Goal: Task Accomplishment & Management: Manage account settings

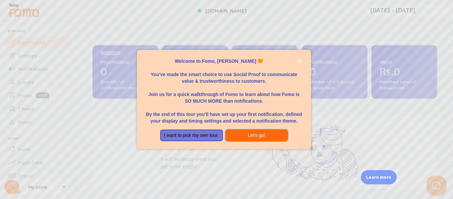
click at [256, 137] on button "Let's go!" at bounding box center [256, 135] width 63 height 12
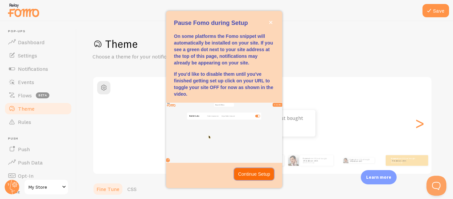
click at [246, 171] on p "Continue Setup" at bounding box center [254, 173] width 32 height 7
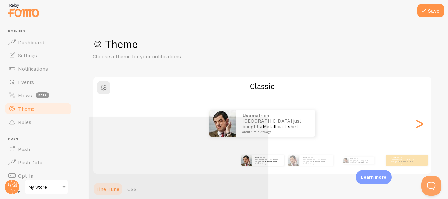
scroll to position [79, 0]
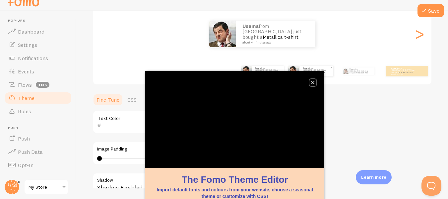
click at [313, 84] on button "close," at bounding box center [312, 82] width 7 height 7
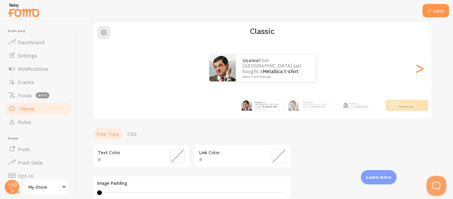
scroll to position [45, 0]
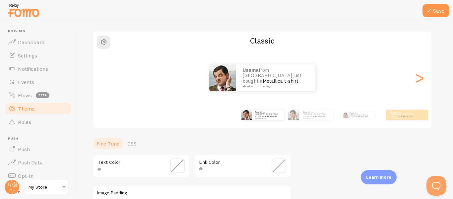
click at [179, 161] on span at bounding box center [177, 165] width 15 height 15
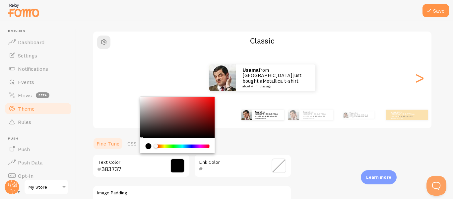
type input "000000"
drag, startPoint x: 153, startPoint y: 112, endPoint x: 133, endPoint y: 138, distance: 32.5
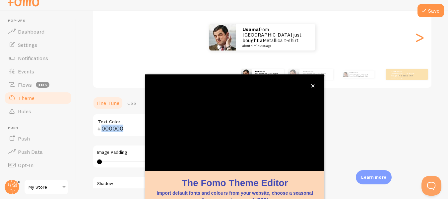
scroll to position [79, 0]
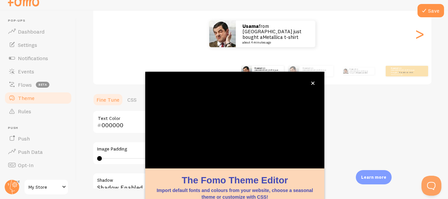
click at [338, 90] on div "Theme Choose a theme for your notifications Classic Usama from [GEOGRAPHIC_DATA…" at bounding box center [261, 105] width 339 height 315
click at [310, 83] on button "close," at bounding box center [312, 83] width 7 height 7
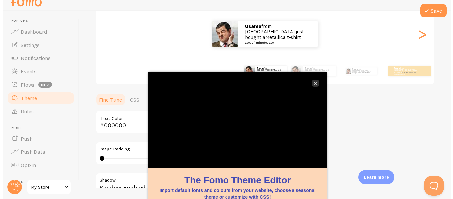
scroll to position [0, 0]
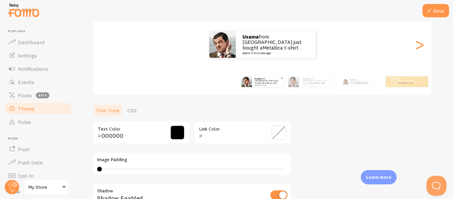
click at [269, 83] on link "Metallica t-shirt" at bounding box center [270, 83] width 14 height 3
click at [300, 84] on div "Usama from [GEOGRAPHIC_DATA] just bought a Metallica t-shirt about 4 minutes ago" at bounding box center [316, 81] width 33 height 11
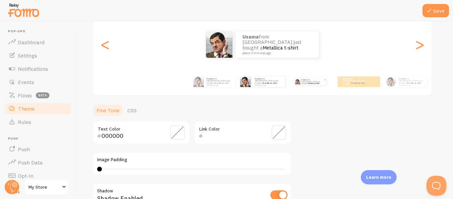
click at [300, 83] on img at bounding box center [297, 81] width 5 height 5
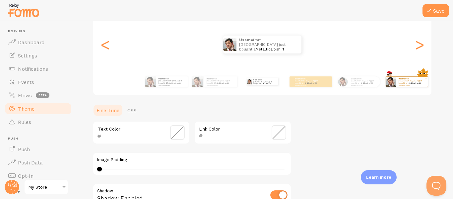
click at [393, 81] on img at bounding box center [391, 82] width 10 height 10
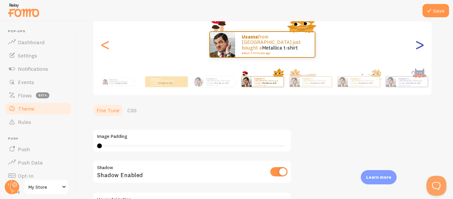
click at [416, 48] on div ">" at bounding box center [419, 45] width 8 height 48
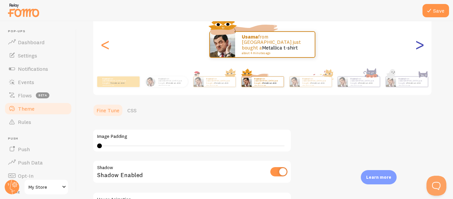
click at [417, 48] on div ">" at bounding box center [419, 45] width 8 height 48
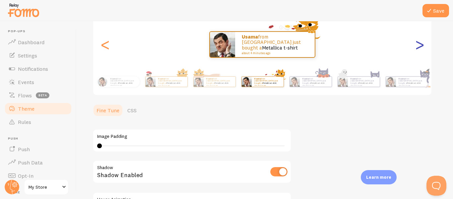
click at [417, 48] on div ">" at bounding box center [419, 45] width 8 height 48
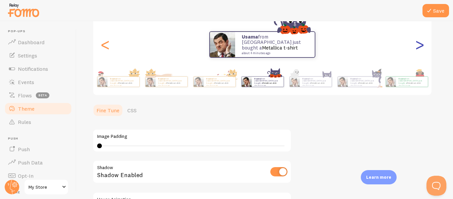
click at [417, 48] on div ">" at bounding box center [419, 45] width 8 height 48
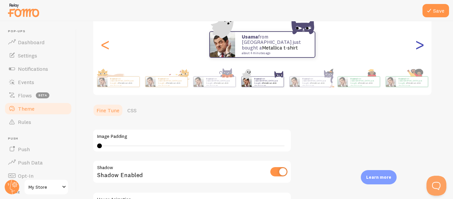
click at [417, 48] on div ">" at bounding box center [419, 45] width 8 height 48
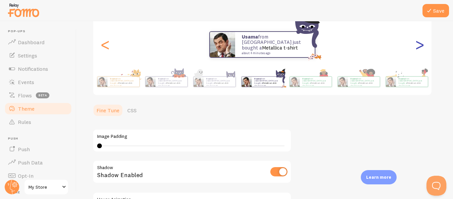
click at [417, 48] on div ">" at bounding box center [419, 45] width 8 height 48
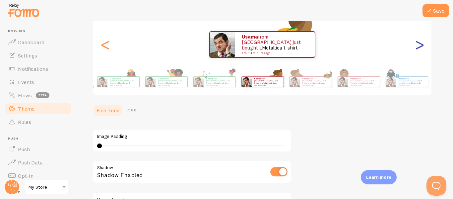
click at [417, 48] on div ">" at bounding box center [419, 45] width 8 height 48
click at [419, 43] on div ">" at bounding box center [419, 45] width 8 height 48
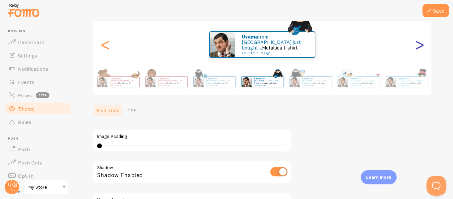
click at [417, 47] on div ">" at bounding box center [419, 45] width 8 height 48
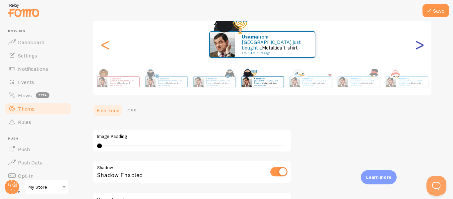
click at [417, 48] on div ">" at bounding box center [419, 45] width 8 height 48
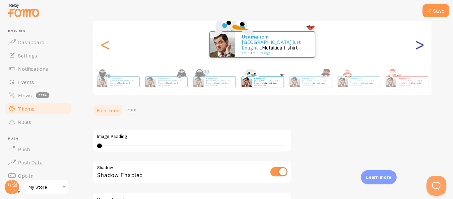
click at [417, 48] on div ">" at bounding box center [419, 45] width 8 height 48
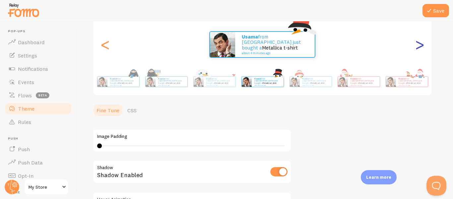
click at [421, 45] on div ">" at bounding box center [419, 45] width 8 height 48
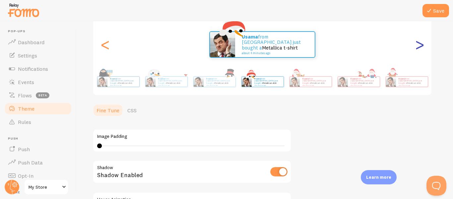
click at [421, 45] on div ">" at bounding box center [419, 45] width 8 height 48
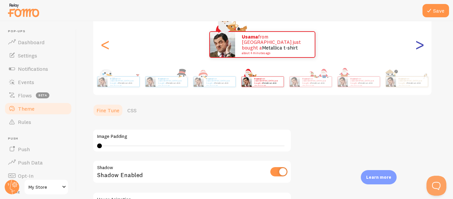
click at [421, 45] on div ">" at bounding box center [419, 45] width 8 height 48
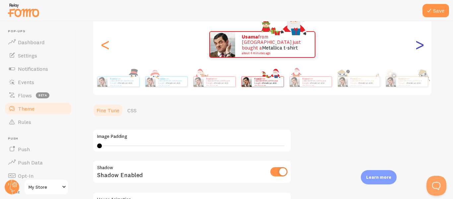
click at [420, 45] on div ">" at bounding box center [419, 45] width 8 height 48
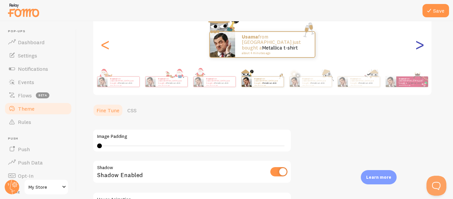
click at [420, 45] on div ">" at bounding box center [419, 45] width 8 height 48
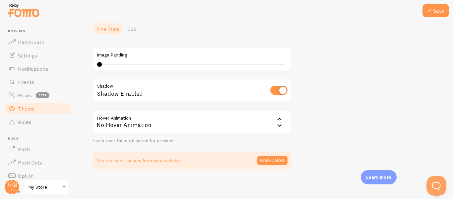
scroll to position [162, 0]
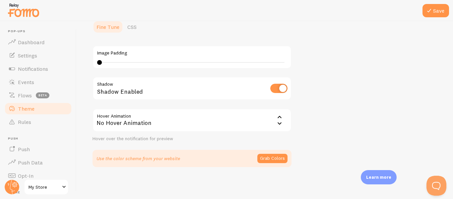
click at [278, 124] on icon at bounding box center [279, 123] width 8 height 8
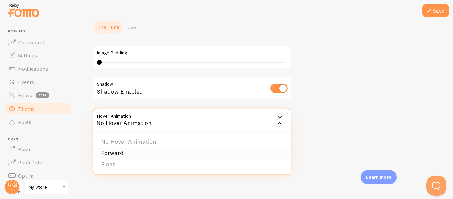
click at [161, 153] on li "Forward" at bounding box center [192, 153] width 198 height 12
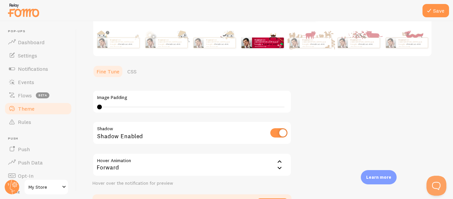
scroll to position [129, 0]
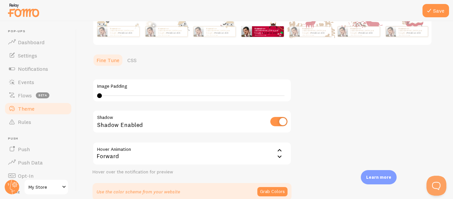
click at [281, 155] on icon at bounding box center [279, 157] width 8 height 8
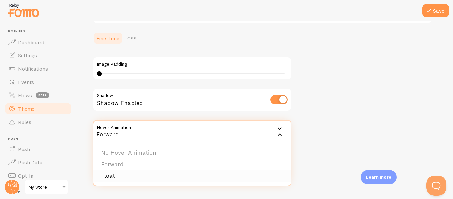
scroll to position [162, 0]
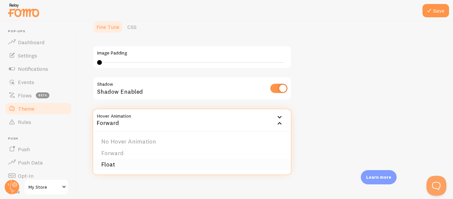
click at [127, 162] on li "Float" at bounding box center [192, 164] width 198 height 12
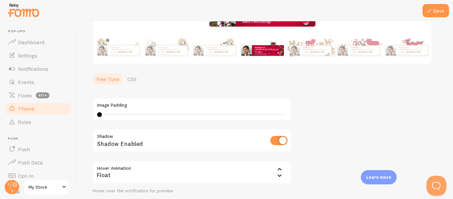
scroll to position [129, 0]
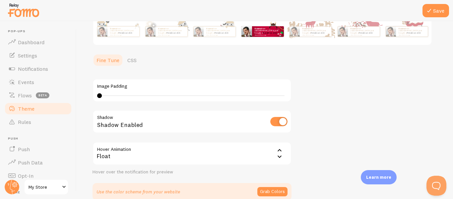
click at [280, 149] on icon at bounding box center [279, 150] width 8 height 8
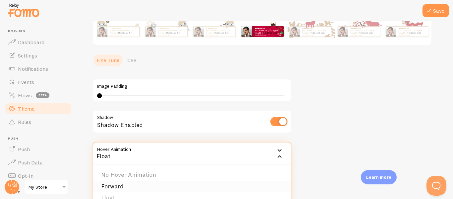
click at [112, 186] on li "Forward" at bounding box center [192, 186] width 198 height 12
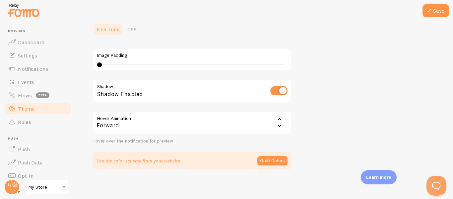
scroll to position [162, 0]
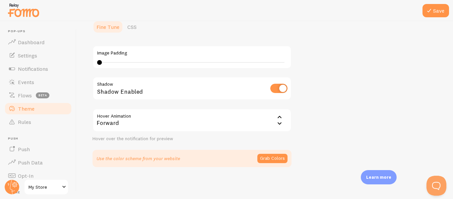
click at [281, 123] on icon at bounding box center [279, 123] width 8 height 8
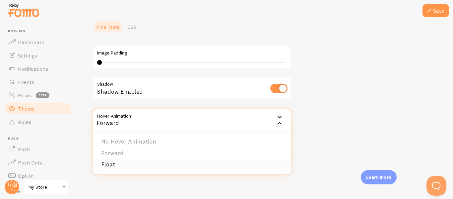
click at [180, 161] on li "Float" at bounding box center [192, 164] width 198 height 12
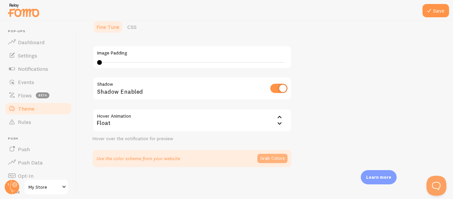
click at [269, 155] on button "Grab Colors" at bounding box center [272, 157] width 30 height 9
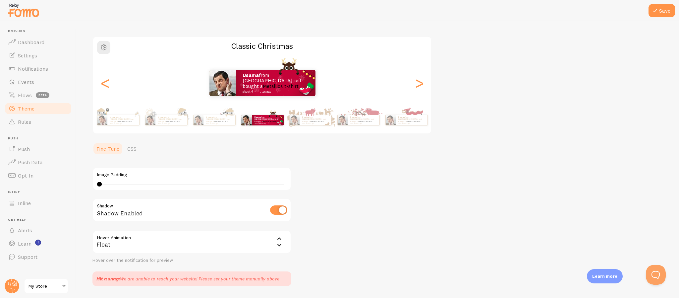
scroll to position [59, 0]
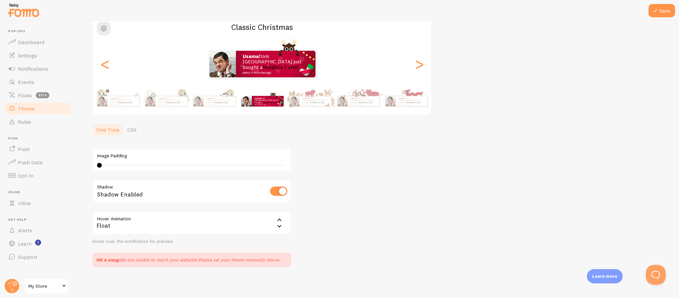
click at [453, 198] on div "Save Theme Choose a theme for your notifications Classic Christmas Usama from […" at bounding box center [378, 159] width 603 height 276
click at [453, 198] on div "Learn more" at bounding box center [605, 276] width 36 height 14
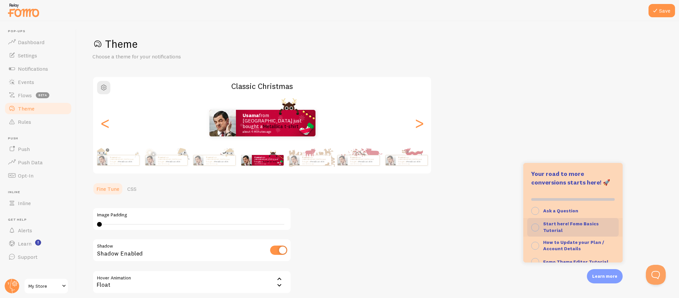
scroll to position [0, 0]
click at [453, 198] on div "Theme Choose a theme for your notifications Classic Christmas Usama from [GEOGR…" at bounding box center [377, 181] width 571 height 289
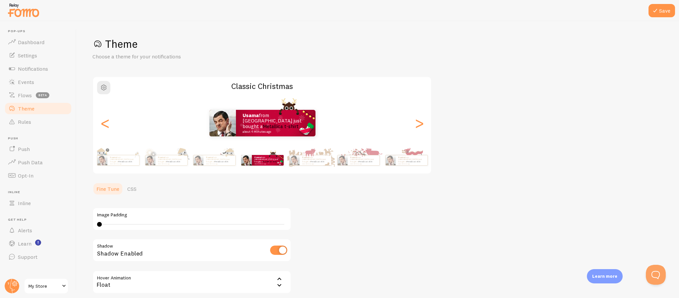
scroll to position [59, 0]
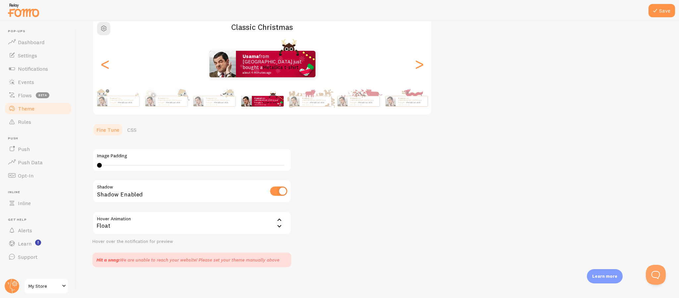
click at [277, 198] on icon at bounding box center [279, 226] width 8 height 8
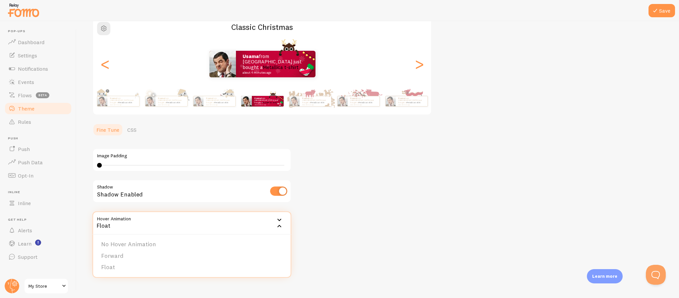
click at [277, 198] on icon at bounding box center [279, 226] width 8 height 8
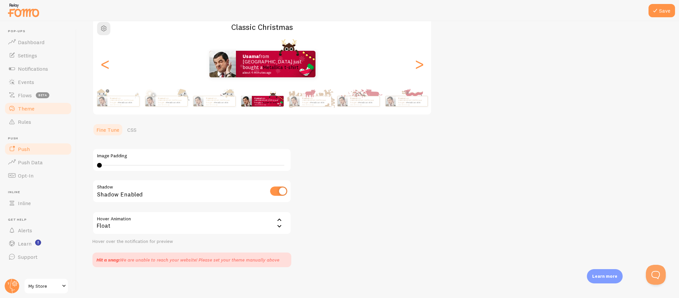
click at [36, 151] on link "Push" at bounding box center [38, 148] width 68 height 13
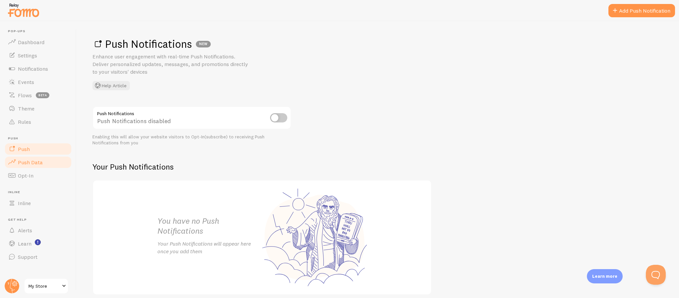
click at [37, 164] on span "Push Data" at bounding box center [30, 162] width 25 height 7
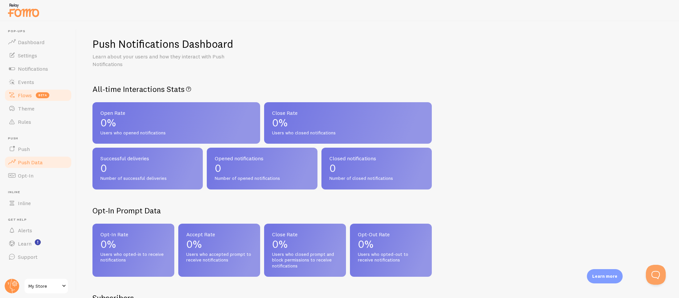
click at [39, 98] on link "Flows beta" at bounding box center [38, 95] width 68 height 13
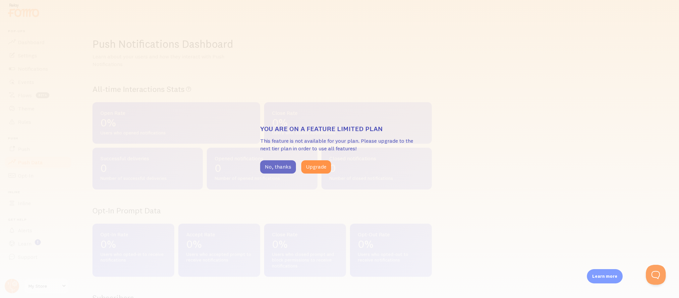
click at [282, 166] on button "No, thanks" at bounding box center [278, 166] width 36 height 13
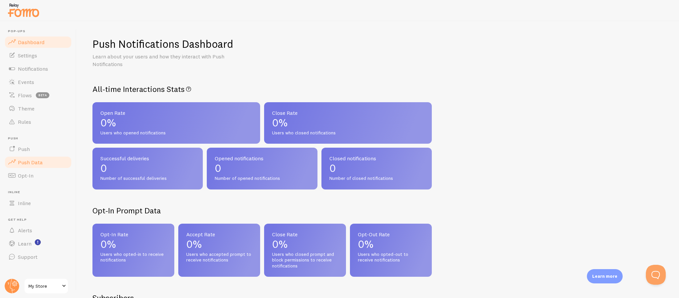
click at [33, 44] on span "Dashboard" at bounding box center [31, 42] width 27 height 7
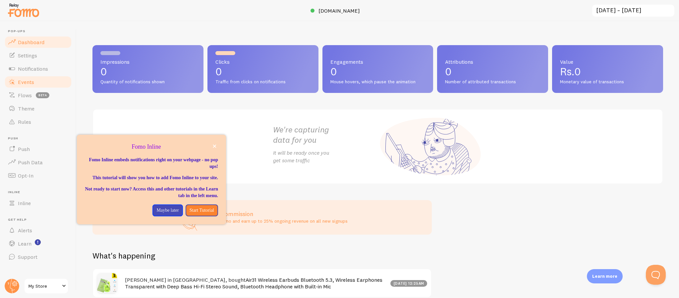
click at [48, 81] on link "Events" at bounding box center [38, 81] width 68 height 13
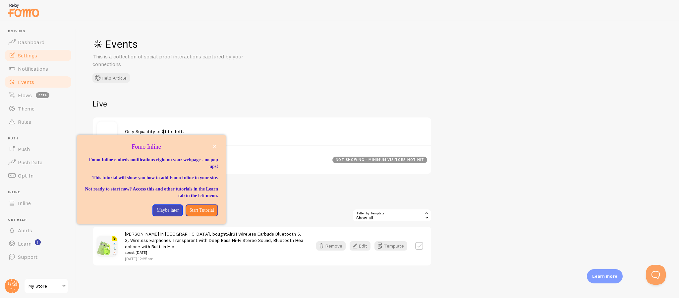
click at [52, 50] on link "Settings" at bounding box center [38, 55] width 68 height 13
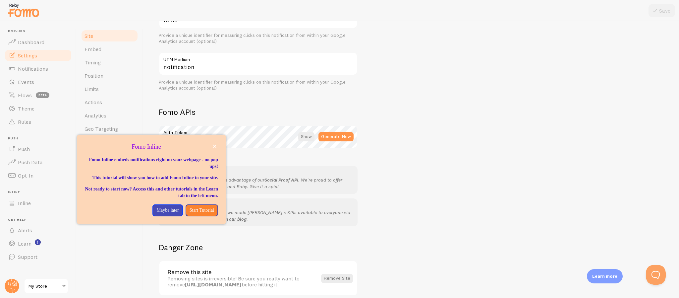
scroll to position [327, 0]
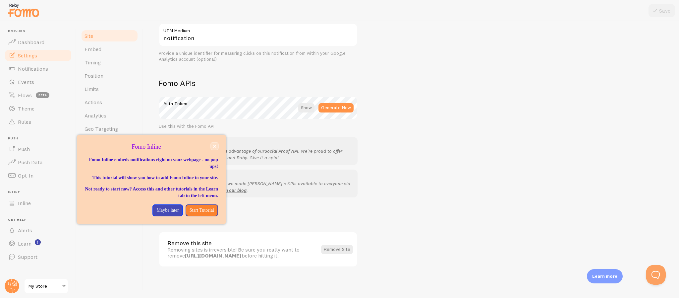
click at [213, 145] on icon "close," at bounding box center [215, 146] width 4 height 4
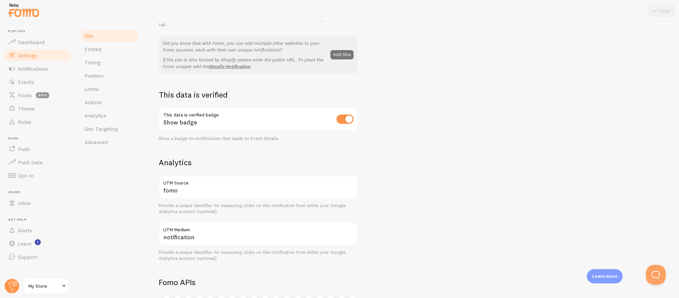
scroll to position [178, 0]
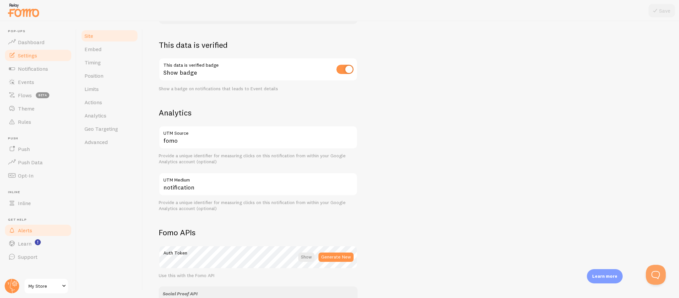
click at [28, 198] on link "Alerts" at bounding box center [38, 229] width 68 height 13
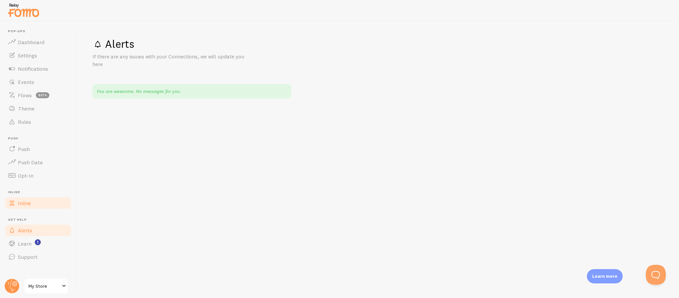
click at [34, 198] on link "Inline" at bounding box center [38, 202] width 68 height 13
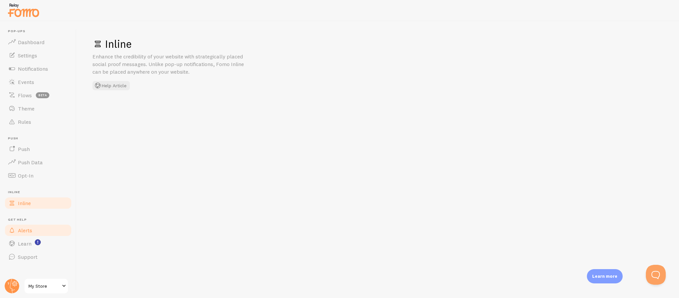
click at [30, 198] on span "Alerts" at bounding box center [25, 230] width 14 height 7
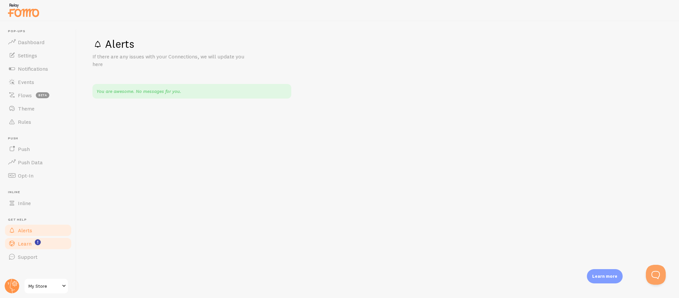
click at [28, 198] on span "Learn" at bounding box center [25, 243] width 14 height 7
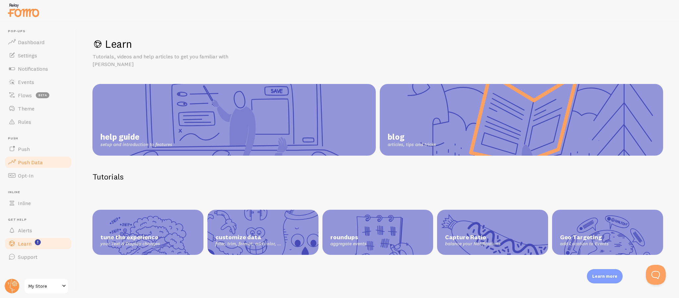
click at [34, 163] on span "Push Data" at bounding box center [30, 162] width 25 height 7
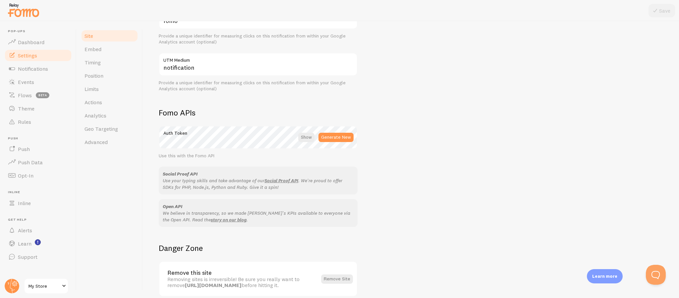
scroll to position [298, 0]
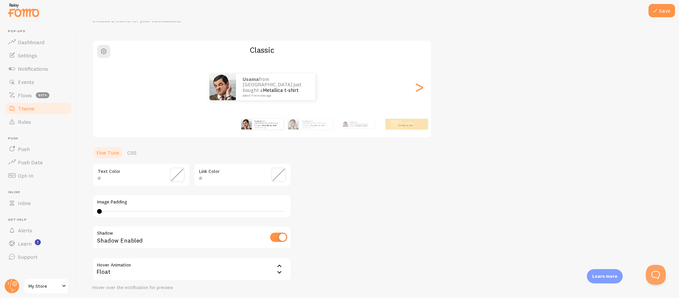
scroll to position [85, 0]
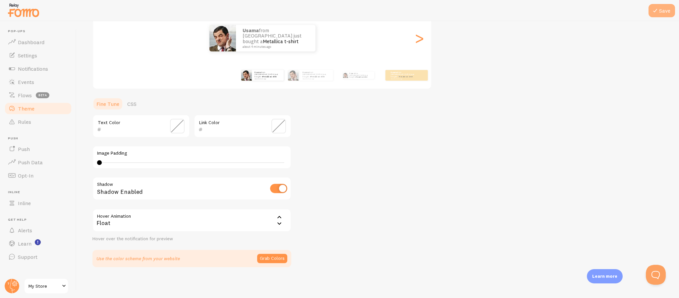
click at [453, 10] on button "Save" at bounding box center [662, 10] width 27 height 13
click at [272, 43] on small "about 4 minutes ago" at bounding box center [275, 44] width 64 height 3
click at [130, 101] on link "CSS" at bounding box center [131, 103] width 17 height 13
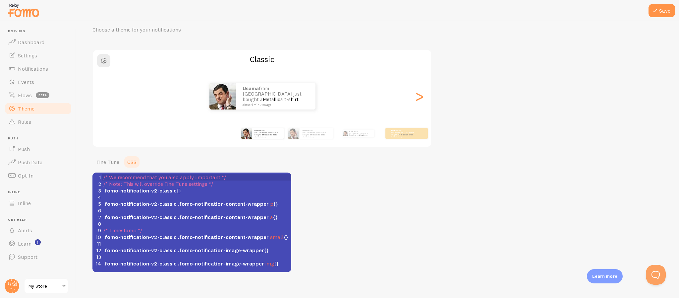
scroll to position [32, 0]
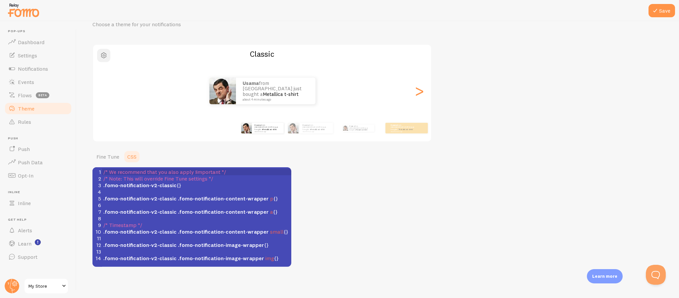
click at [103, 57] on span "button" at bounding box center [104, 55] width 8 height 8
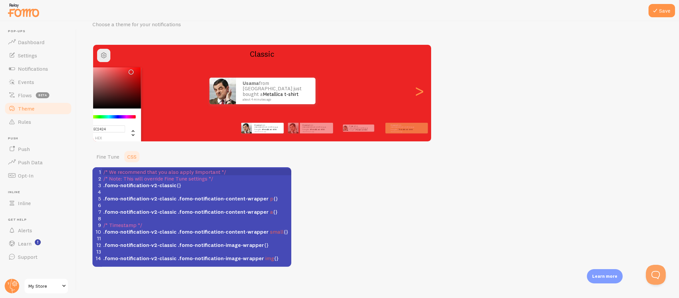
drag, startPoint x: 100, startPoint y: 83, endPoint x: 128, endPoint y: 67, distance: 32.1
click at [130, 70] on div "Chrome color picker" at bounding box center [104, 87] width 75 height 41
type input "#EE2525"
click at [129, 54] on h2 "Classic" at bounding box center [262, 54] width 338 height 10
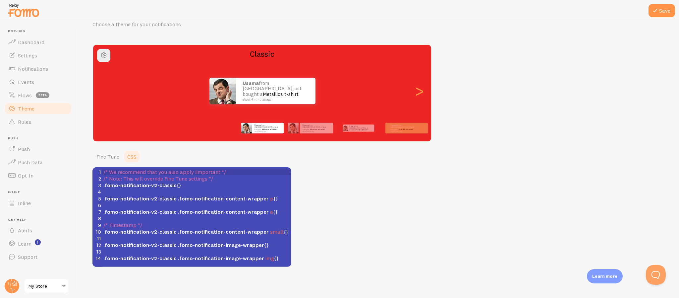
click at [376, 198] on div "Theme Choose a theme for your notifications Classic Usama from [GEOGRAPHIC_DATA…" at bounding box center [377, 136] width 571 height 262
click at [105, 160] on link "Fine Tune" at bounding box center [107, 156] width 31 height 13
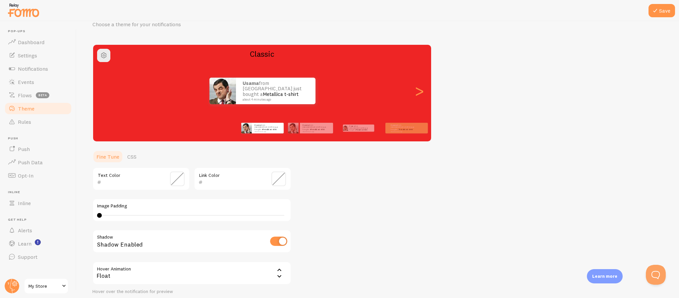
click at [276, 178] on span at bounding box center [279, 178] width 15 height 15
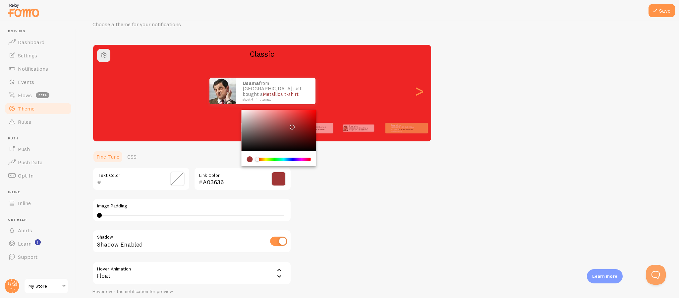
click at [291, 125] on div "Chrome color picker" at bounding box center [279, 130] width 75 height 41
click at [270, 158] on div "Chrome color picker" at bounding box center [284, 158] width 53 height 3
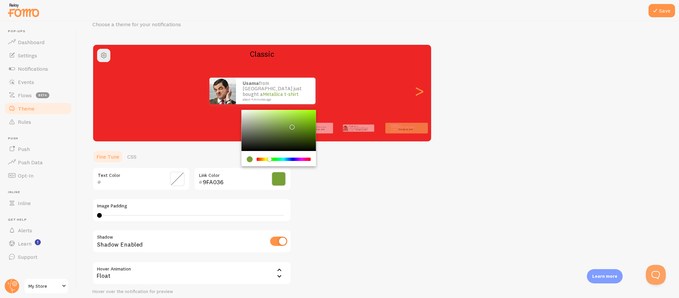
click at [267, 159] on div "Chrome color picker" at bounding box center [284, 158] width 53 height 3
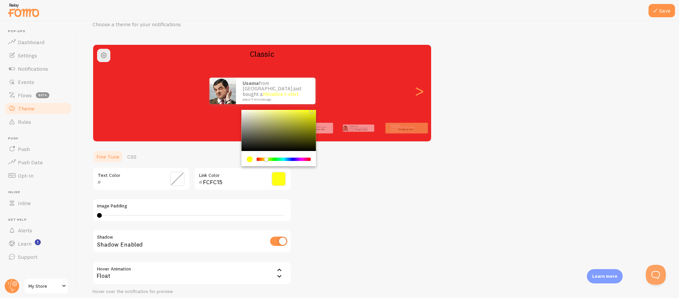
drag, startPoint x: 292, startPoint y: 125, endPoint x: 304, endPoint y: 152, distance: 29.4
click at [312, 109] on div "Chrome color picker" at bounding box center [312, 111] width 4 height 4
type input "FFFF0E"
click at [323, 187] on div "Theme Choose a theme for your notifications Classic Usama from [GEOGRAPHIC_DATA…" at bounding box center [377, 162] width 571 height 315
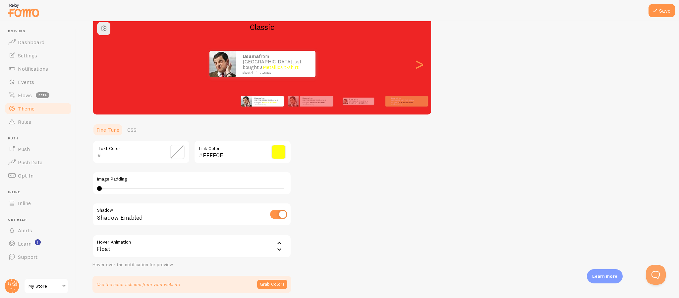
scroll to position [85, 0]
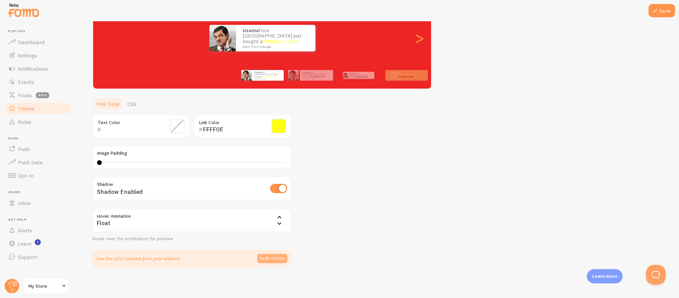
click at [274, 198] on button "Grab Colors" at bounding box center [272, 258] width 30 height 9
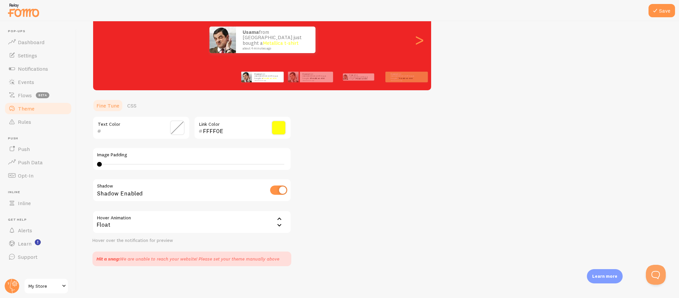
scroll to position [83, 0]
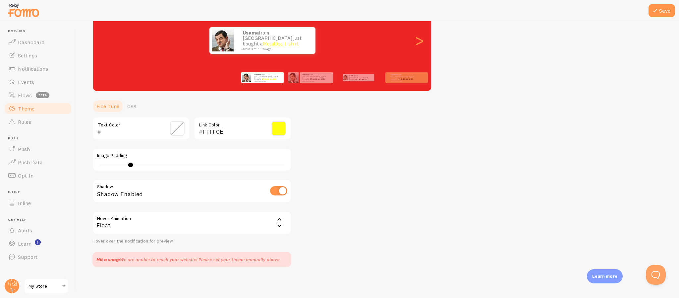
drag, startPoint x: 100, startPoint y: 163, endPoint x: 131, endPoint y: 163, distance: 30.8
click at [131, 163] on div at bounding box center [130, 164] width 5 height 5
drag, startPoint x: 143, startPoint y: 163, endPoint x: 195, endPoint y: 156, distance: 52.5
click at [195, 156] on div "Image Padding 7" at bounding box center [191, 159] width 199 height 23
click at [203, 162] on div "7" at bounding box center [192, 164] width 190 height 5
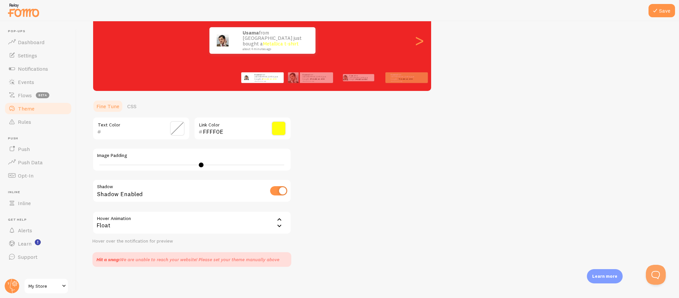
click at [203, 164] on div "22" at bounding box center [191, 164] width 185 height 1
type input "0"
drag, startPoint x: 201, startPoint y: 164, endPoint x: 82, endPoint y: 175, distance: 120.1
click at [82, 175] on div "Save Theme Choose a theme for your notifications Classic Usama from [GEOGRAPHIC…" at bounding box center [378, 159] width 603 height 276
click at [453, 11] on button "Save" at bounding box center [662, 10] width 27 height 13
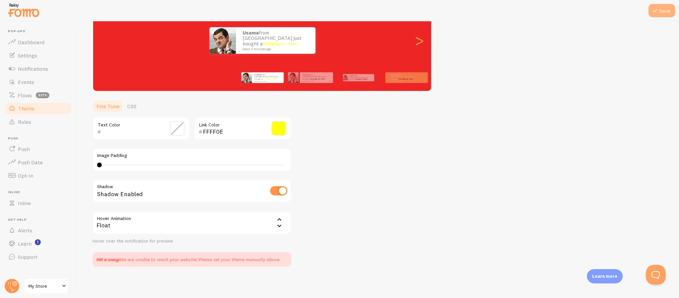
click at [453, 12] on button "Save" at bounding box center [662, 10] width 27 height 13
click at [453, 11] on button "Save" at bounding box center [662, 10] width 27 height 13
